Goal: Obtain resource: Obtain resource

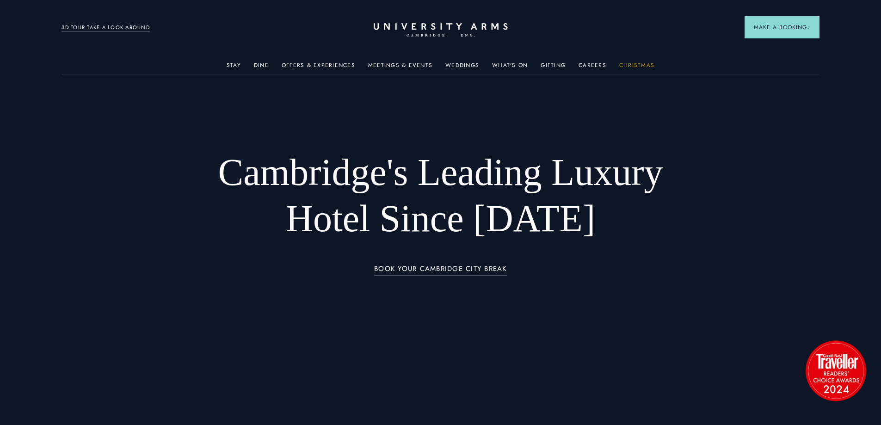
click at [631, 62] on link "Christmas" at bounding box center [636, 68] width 35 height 12
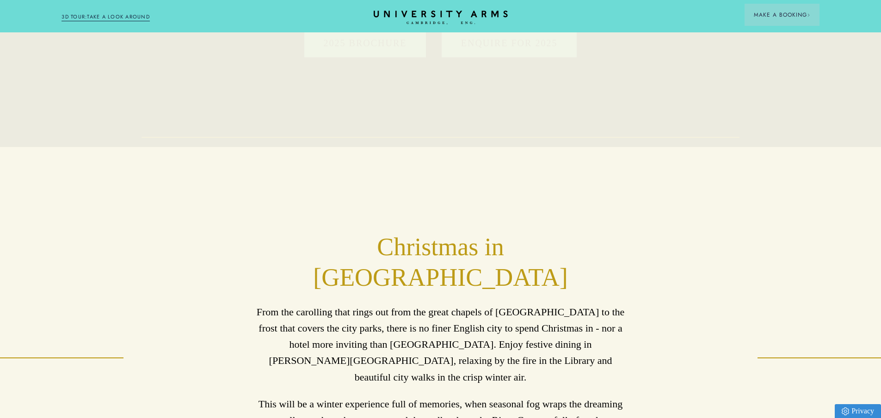
scroll to position [185, 0]
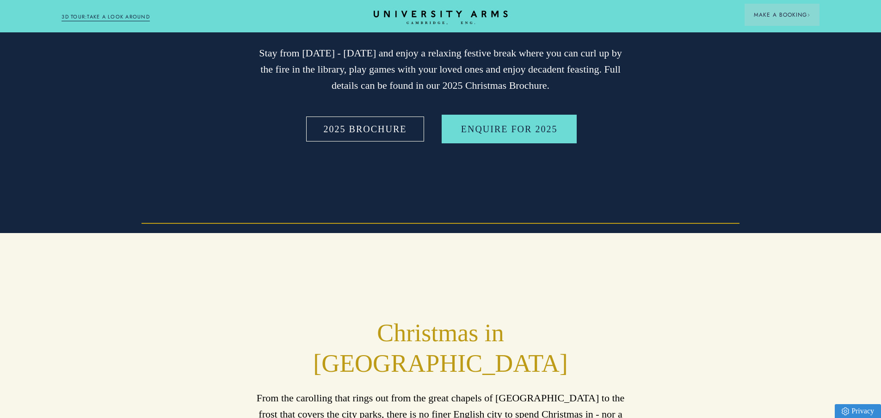
click at [399, 137] on link "2025 BROCHURE" at bounding box center [365, 129] width 122 height 29
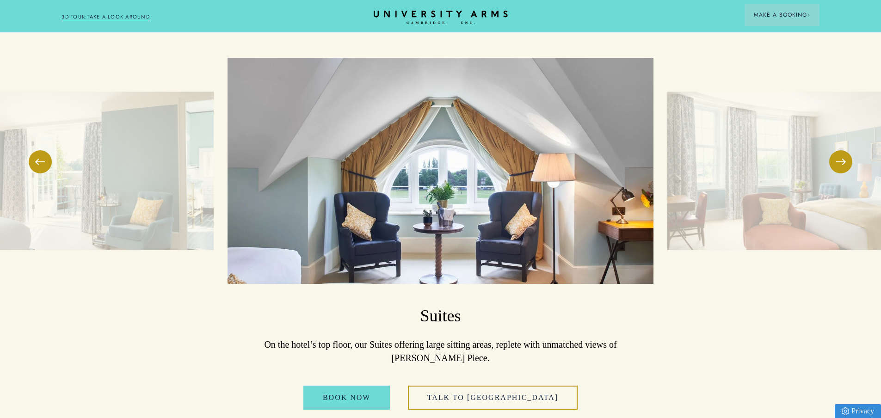
scroll to position [1248, 0]
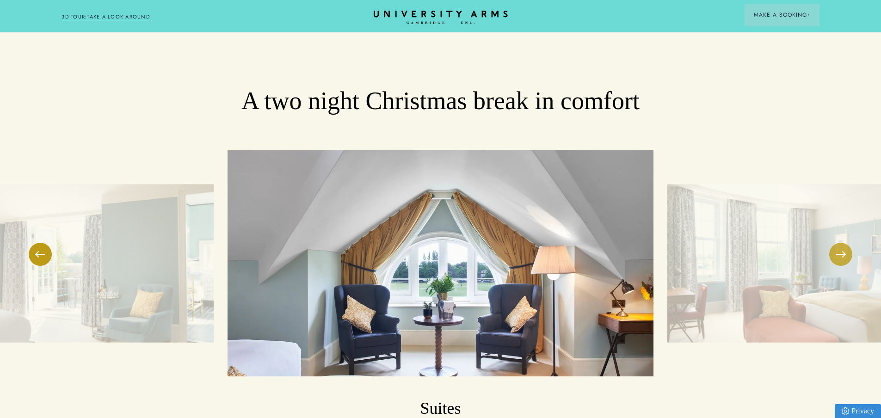
click at [843, 243] on button at bounding box center [840, 254] width 23 height 23
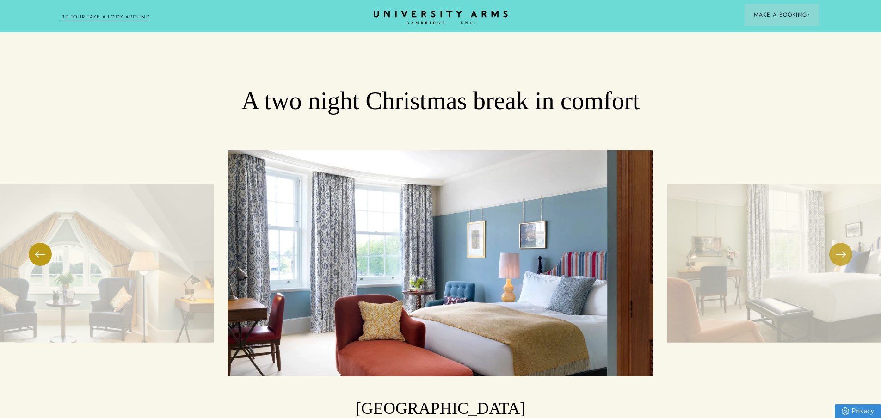
click at [843, 243] on button at bounding box center [840, 254] width 23 height 23
click at [840, 243] on button at bounding box center [840, 254] width 23 height 23
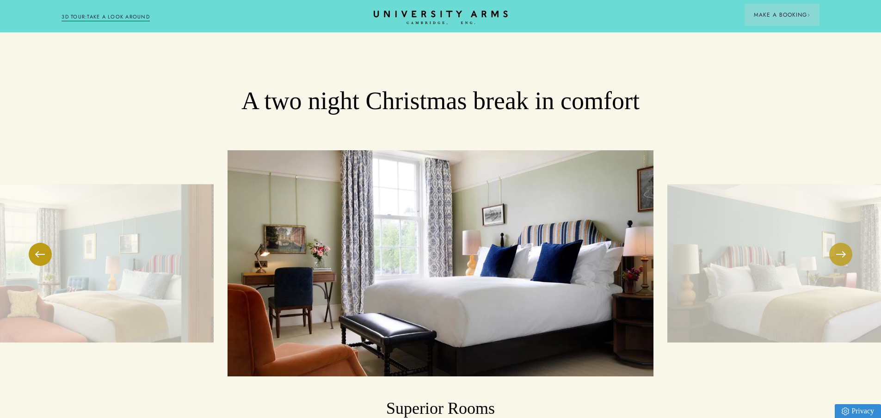
click at [839, 243] on button at bounding box center [840, 254] width 23 height 23
click at [835, 243] on button at bounding box center [840, 254] width 23 height 23
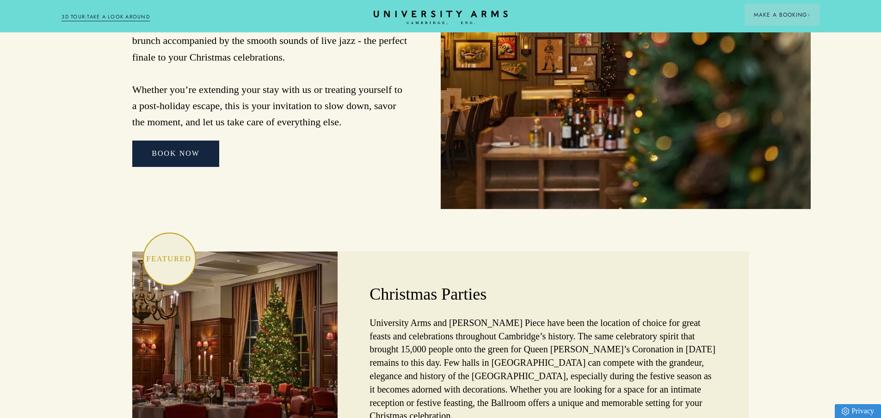
scroll to position [2543, 0]
